Goal: Find specific page/section: Find specific page/section

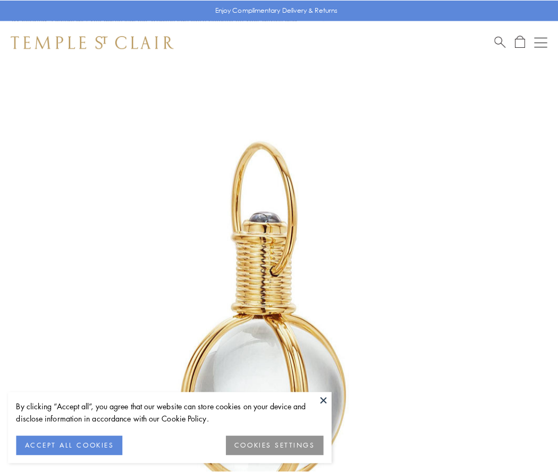
scroll to position [278, 0]
